Goal: Learn about a topic: Understand process/instructions

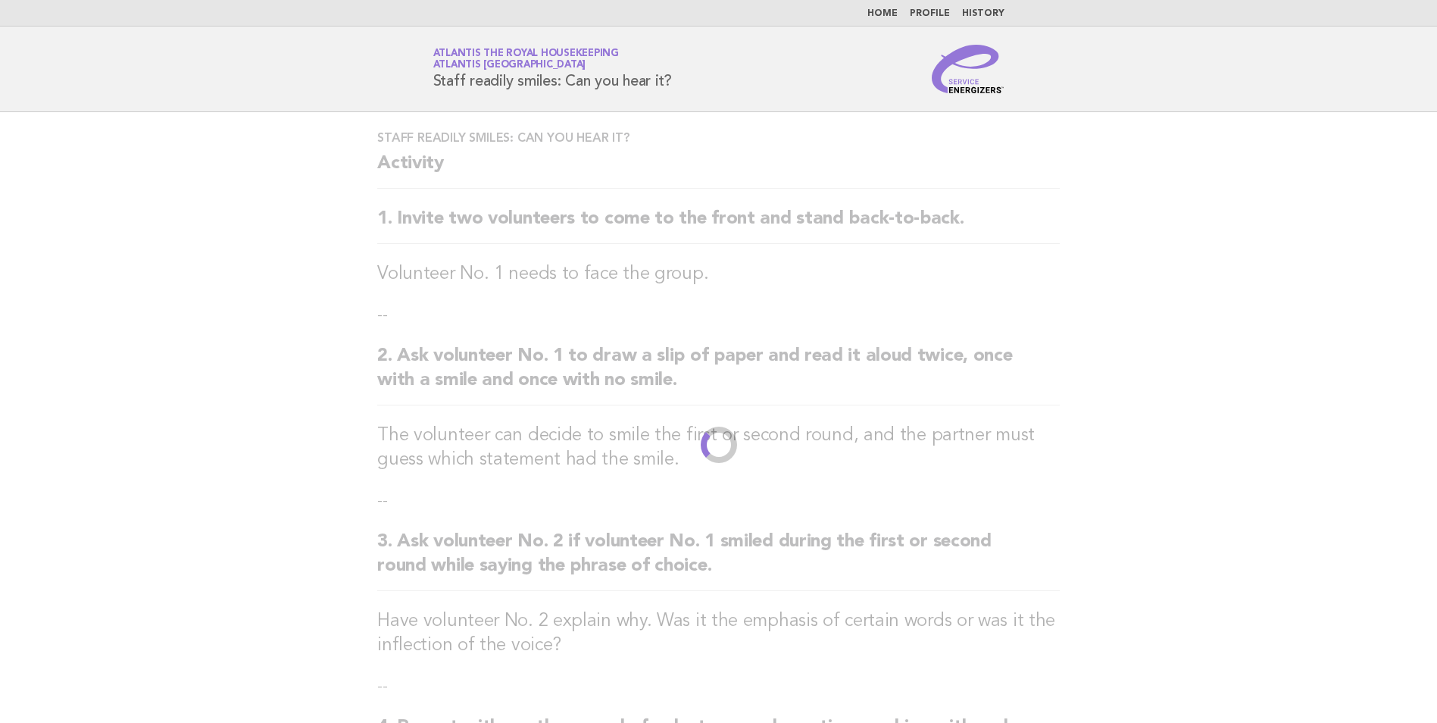
click at [886, 9] on link "Home" at bounding box center [883, 13] width 30 height 9
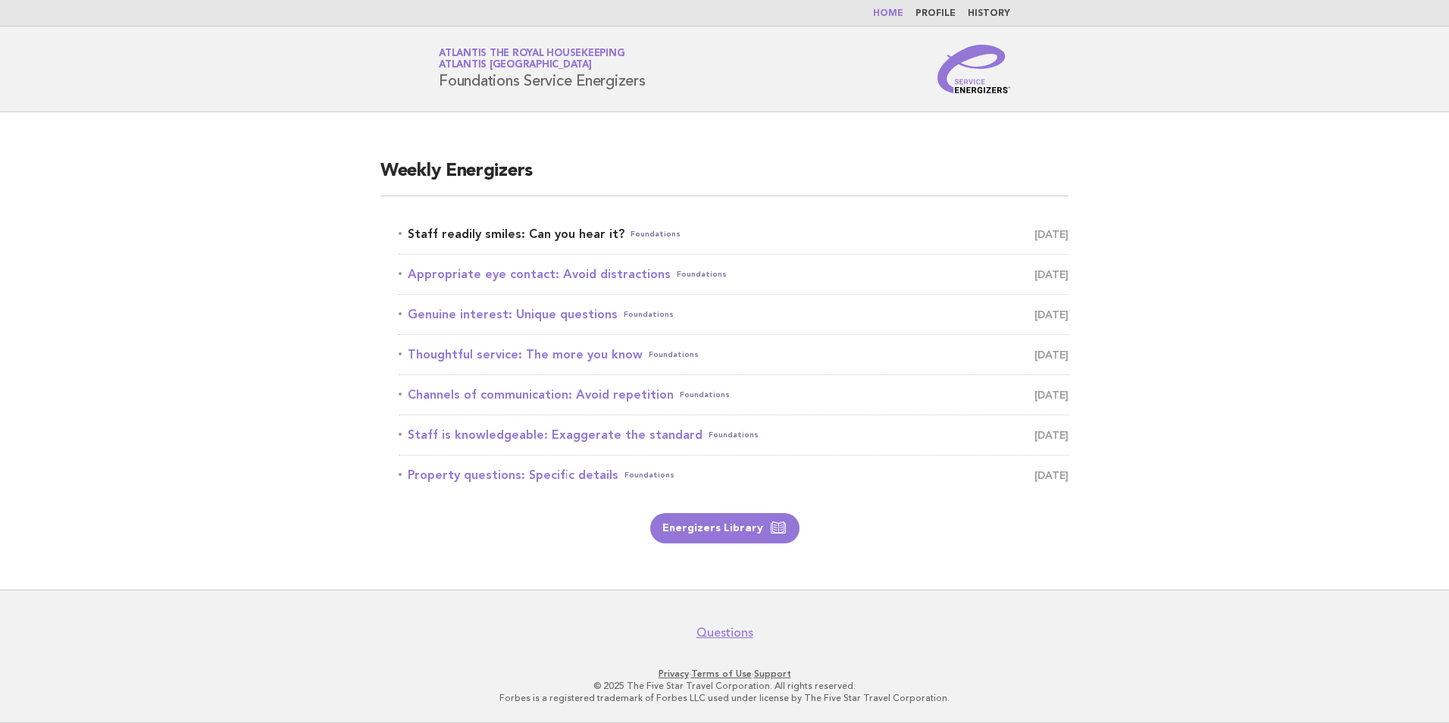
click at [569, 242] on link "Staff readily smiles: Can you hear it? Foundations September 21" at bounding box center [734, 234] width 670 height 21
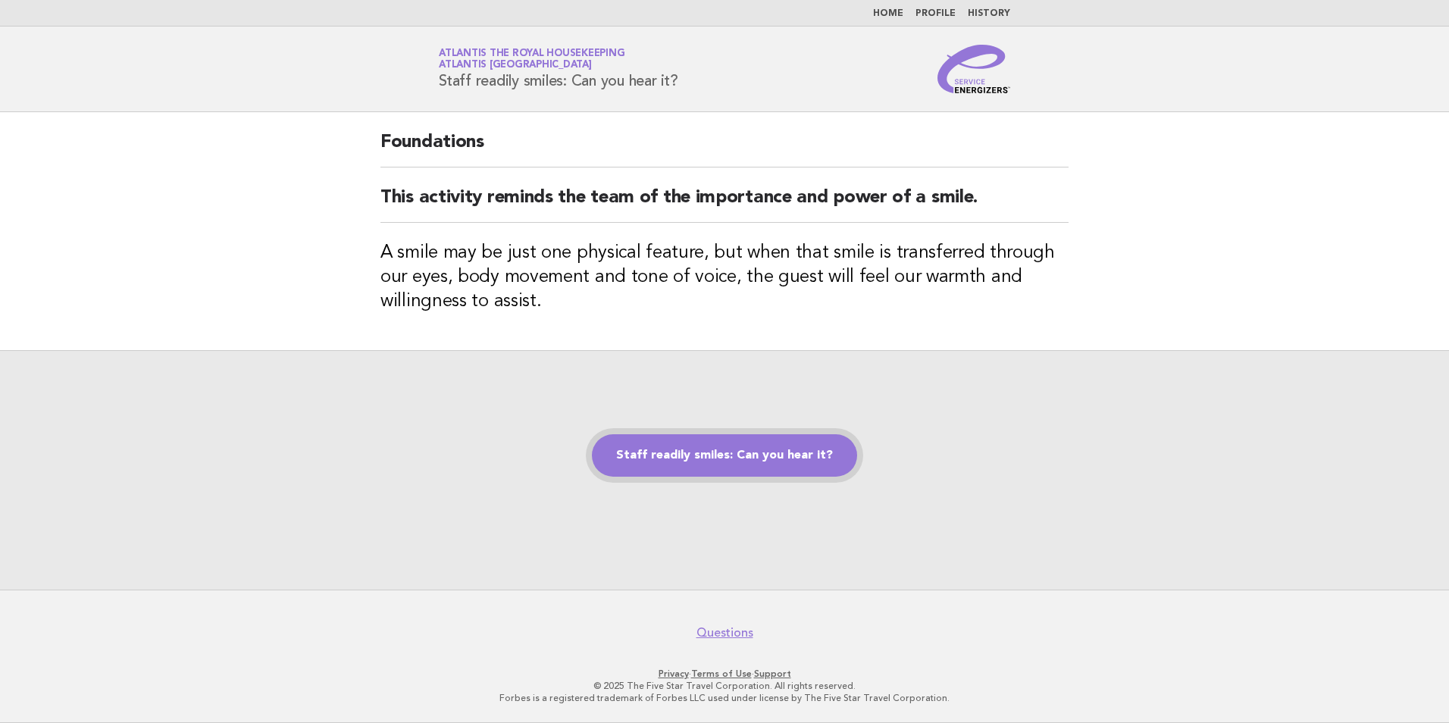
click at [685, 466] on link "Staff readily smiles: Can you hear it?" at bounding box center [724, 455] width 265 height 42
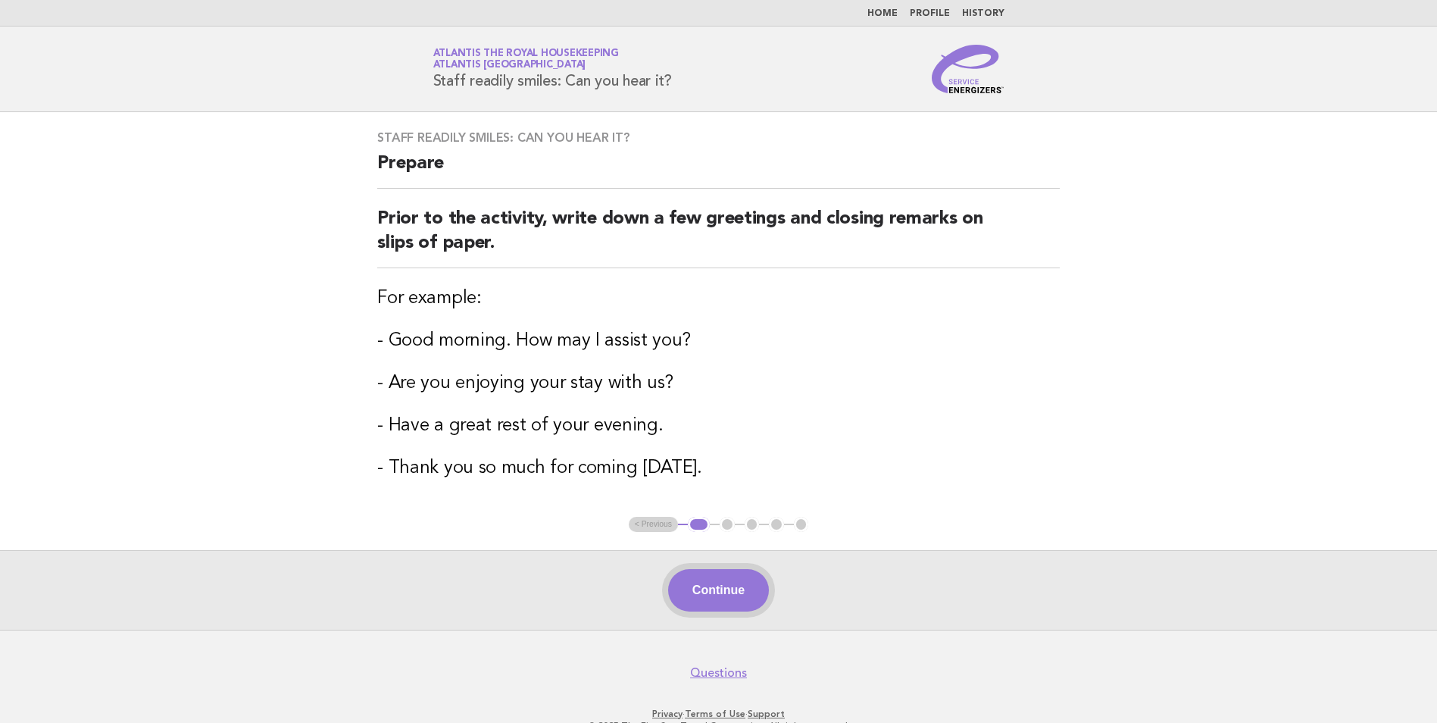
click at [729, 580] on button "Continue" at bounding box center [718, 590] width 101 height 42
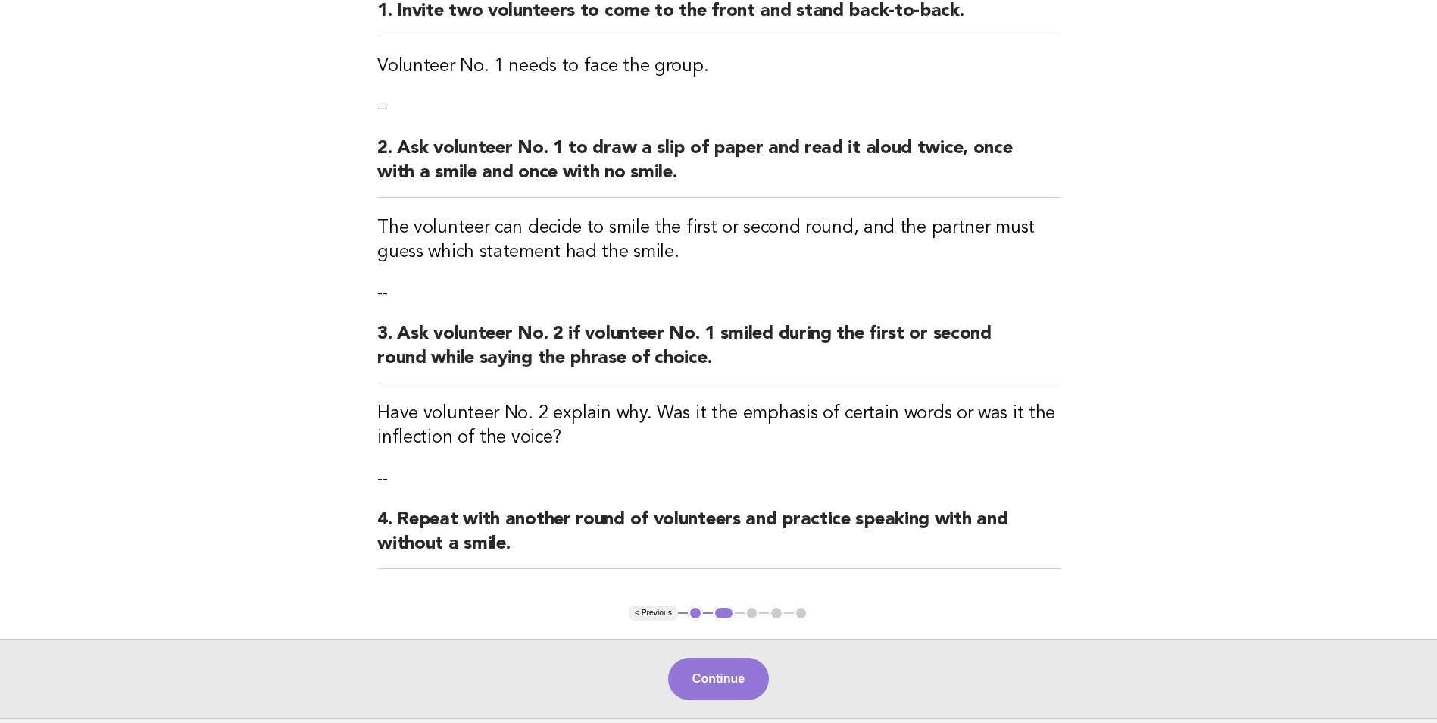
scroll to position [336, 0]
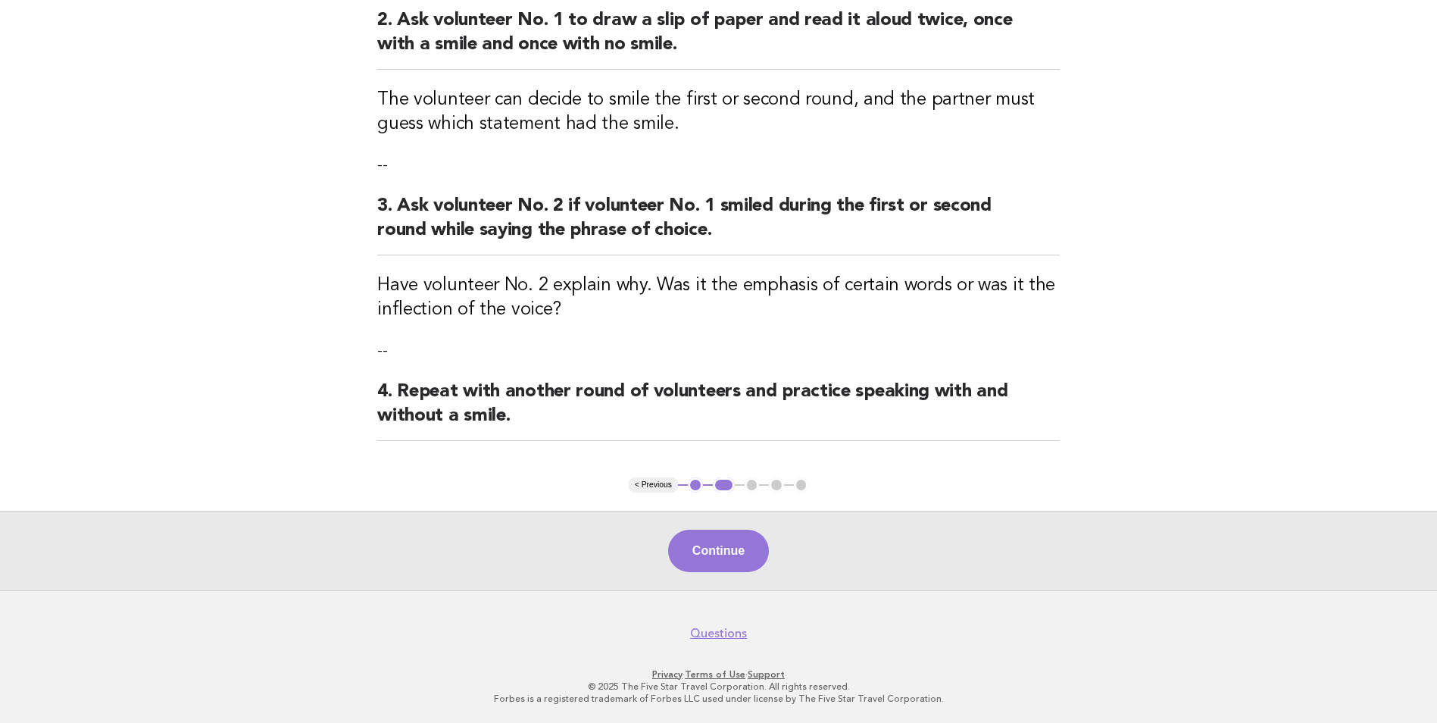
click at [721, 546] on button "Continue" at bounding box center [718, 551] width 101 height 42
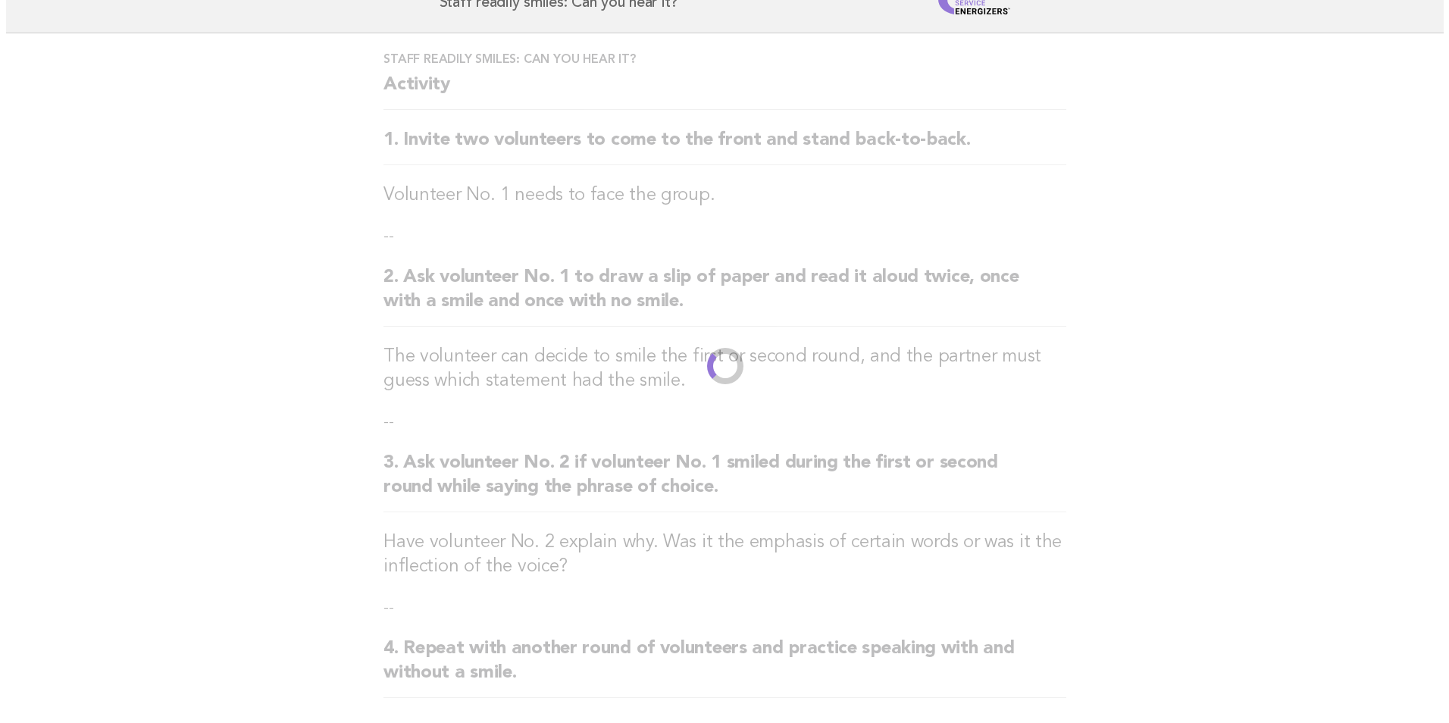
scroll to position [0, 0]
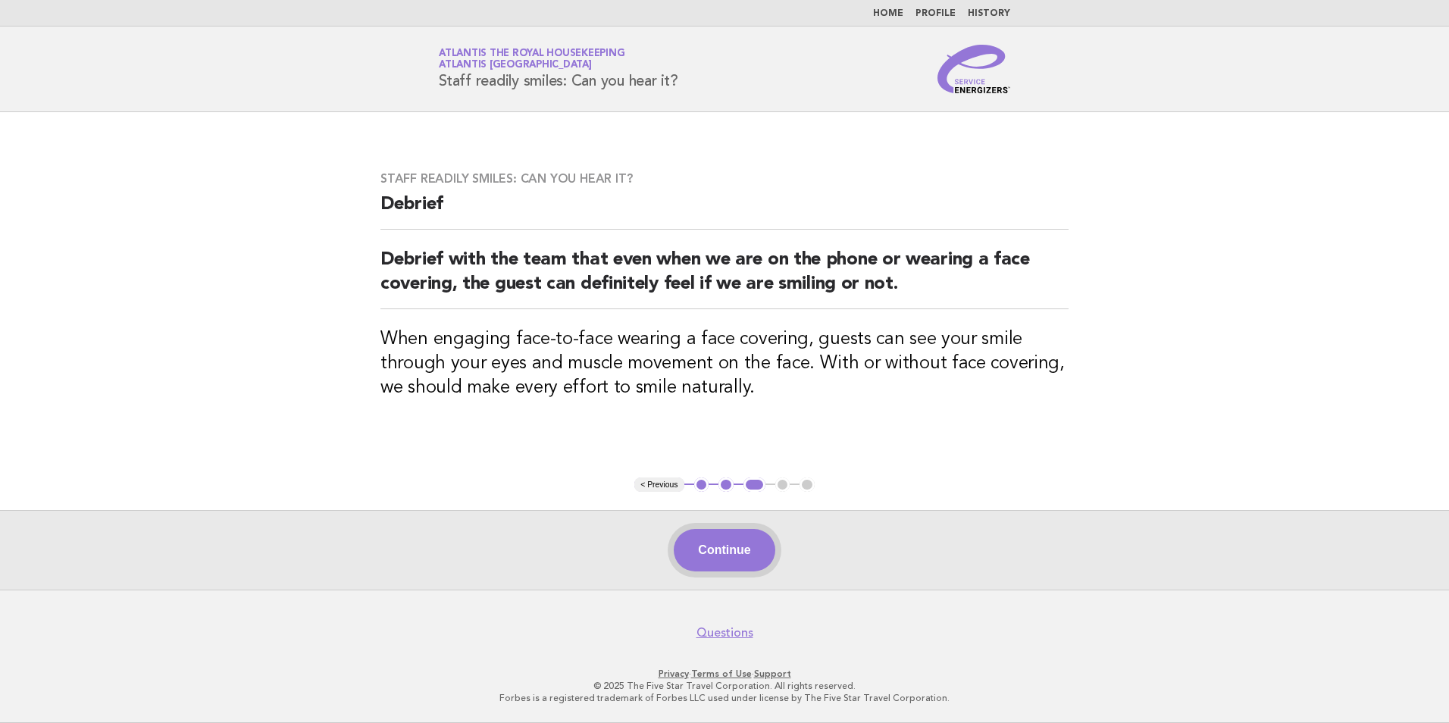
click at [737, 549] on button "Continue" at bounding box center [724, 550] width 101 height 42
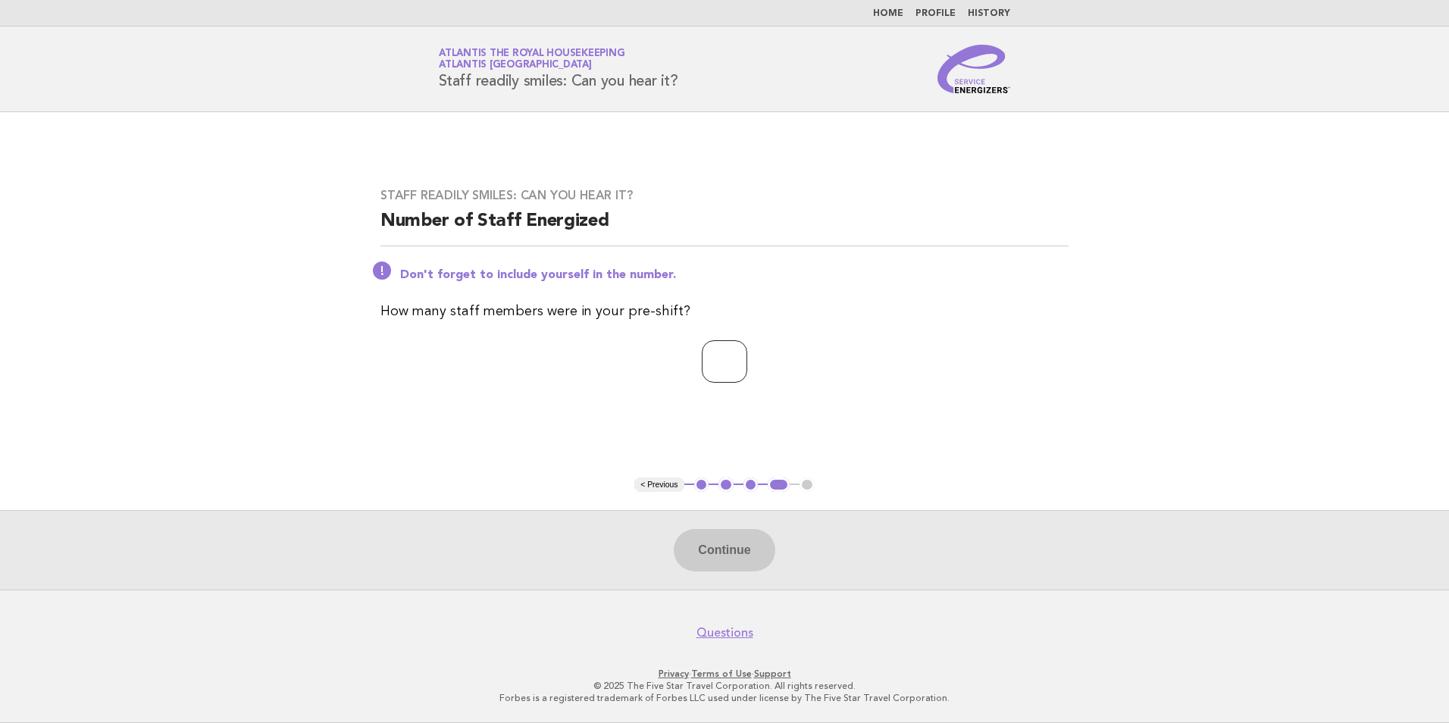
click at [744, 363] on input "number" at bounding box center [724, 361] width 45 height 42
type input "**"
click at [743, 549] on button "Continue" at bounding box center [724, 550] width 101 height 42
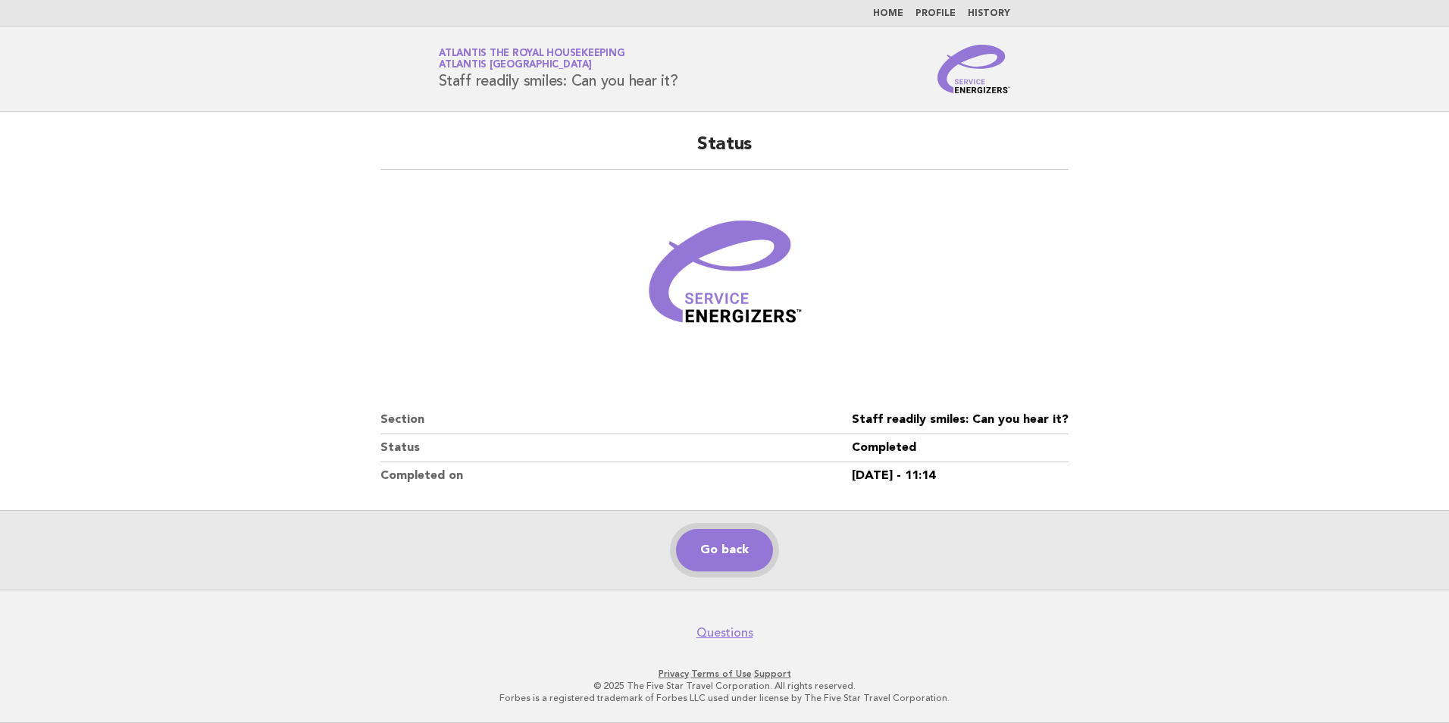
click at [688, 546] on link "Go back" at bounding box center [724, 550] width 97 height 42
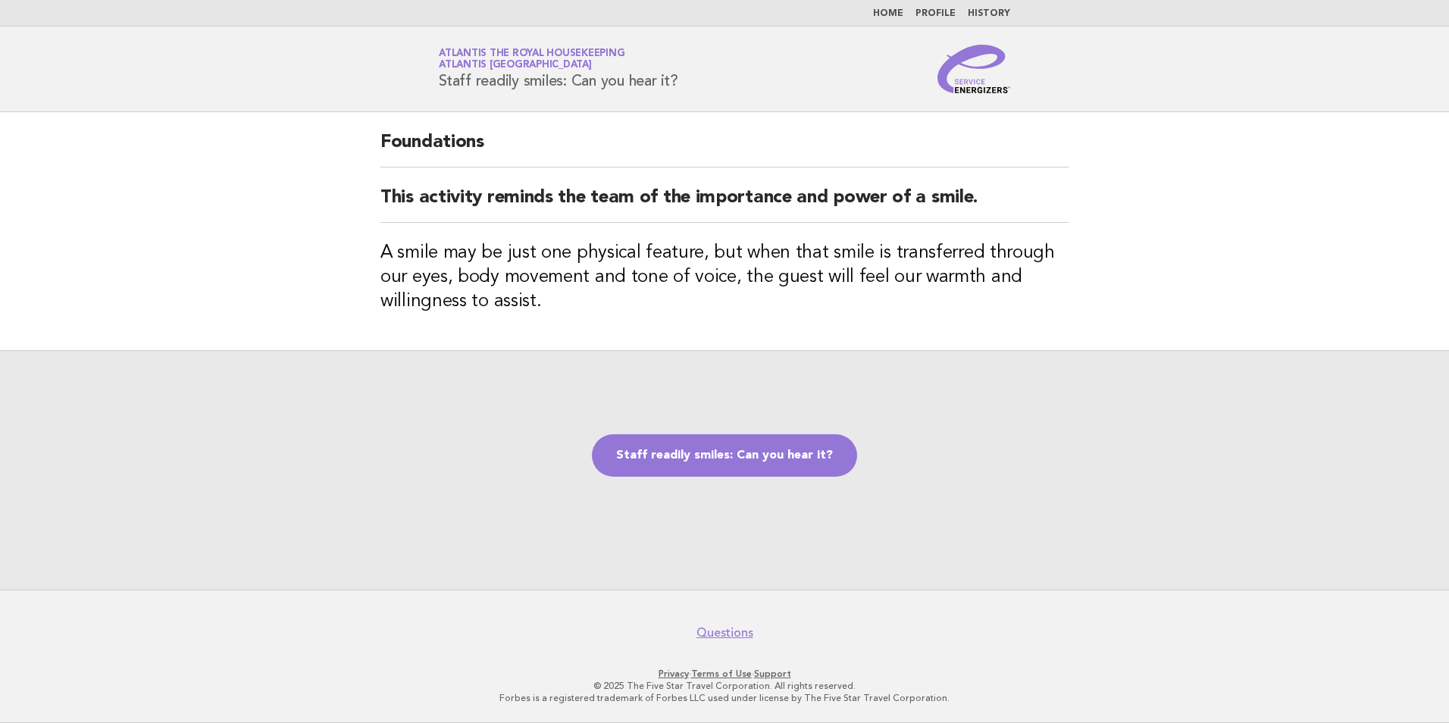
click at [891, 11] on link "Home" at bounding box center [888, 13] width 30 height 9
